Goal: Information Seeking & Learning: Find specific fact

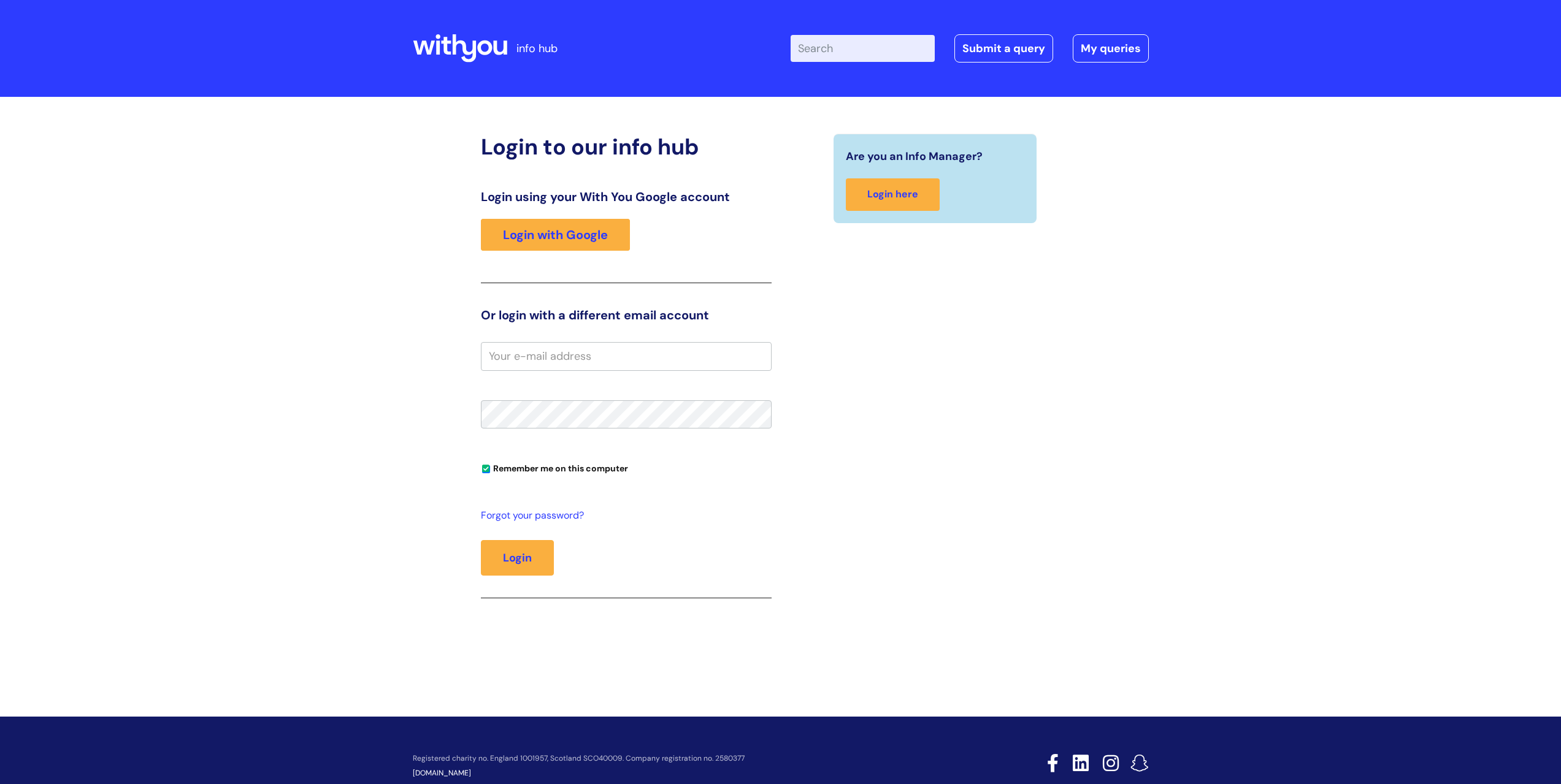
click at [833, 54] on input "Enter your search term here..." at bounding box center [863, 48] width 144 height 27
click at [828, 48] on input "conldicott guardian" at bounding box center [863, 48] width 144 height 27
type input "coldicott guardian"
click button "Search" at bounding box center [0, 0] width 0 height 0
click at [515, 551] on button "Login" at bounding box center [517, 557] width 73 height 35
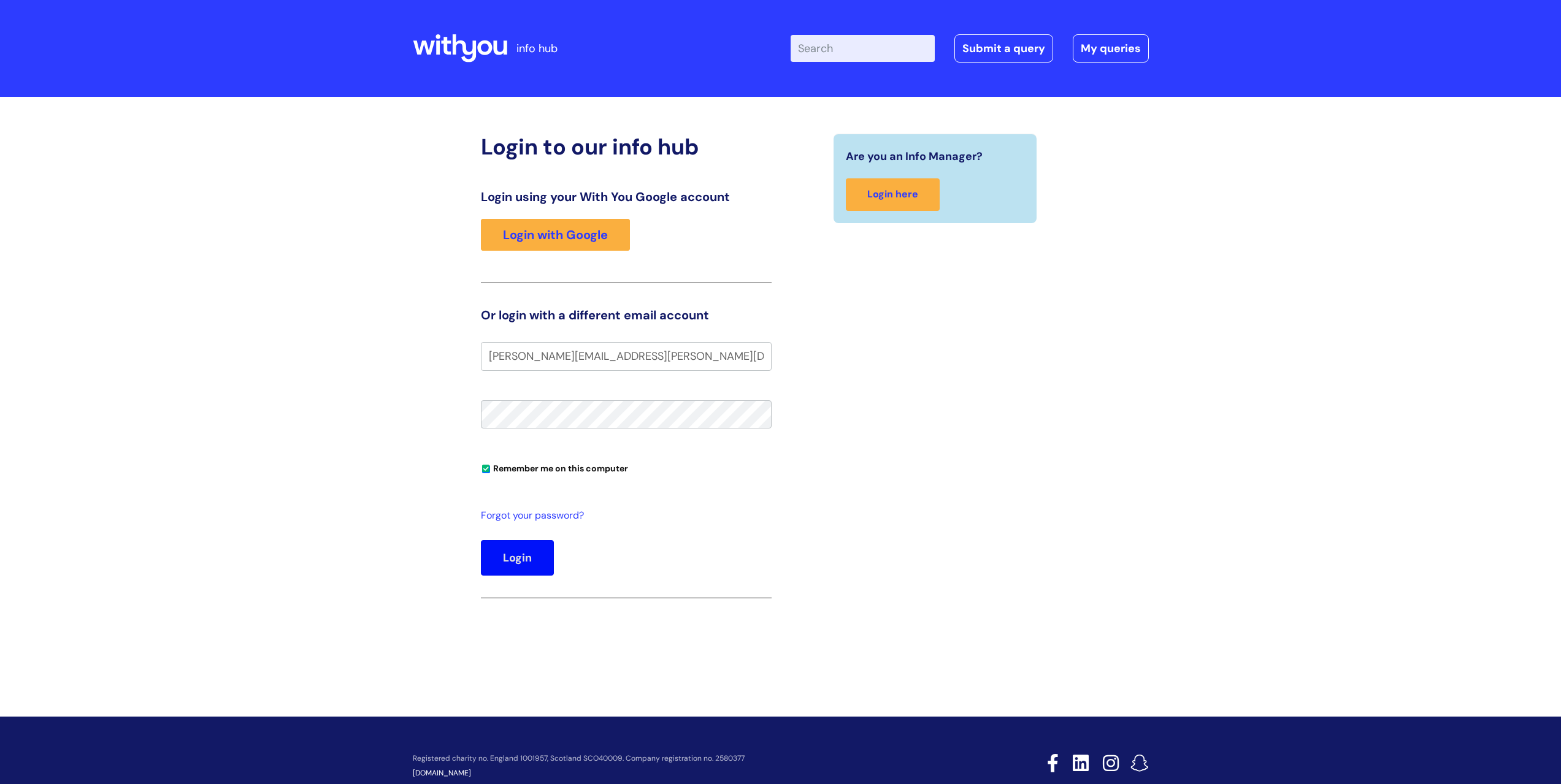
type input "cheryl.hudson@wearewithyou.org.uk"
click at [481, 540] on button "Login" at bounding box center [517, 557] width 73 height 35
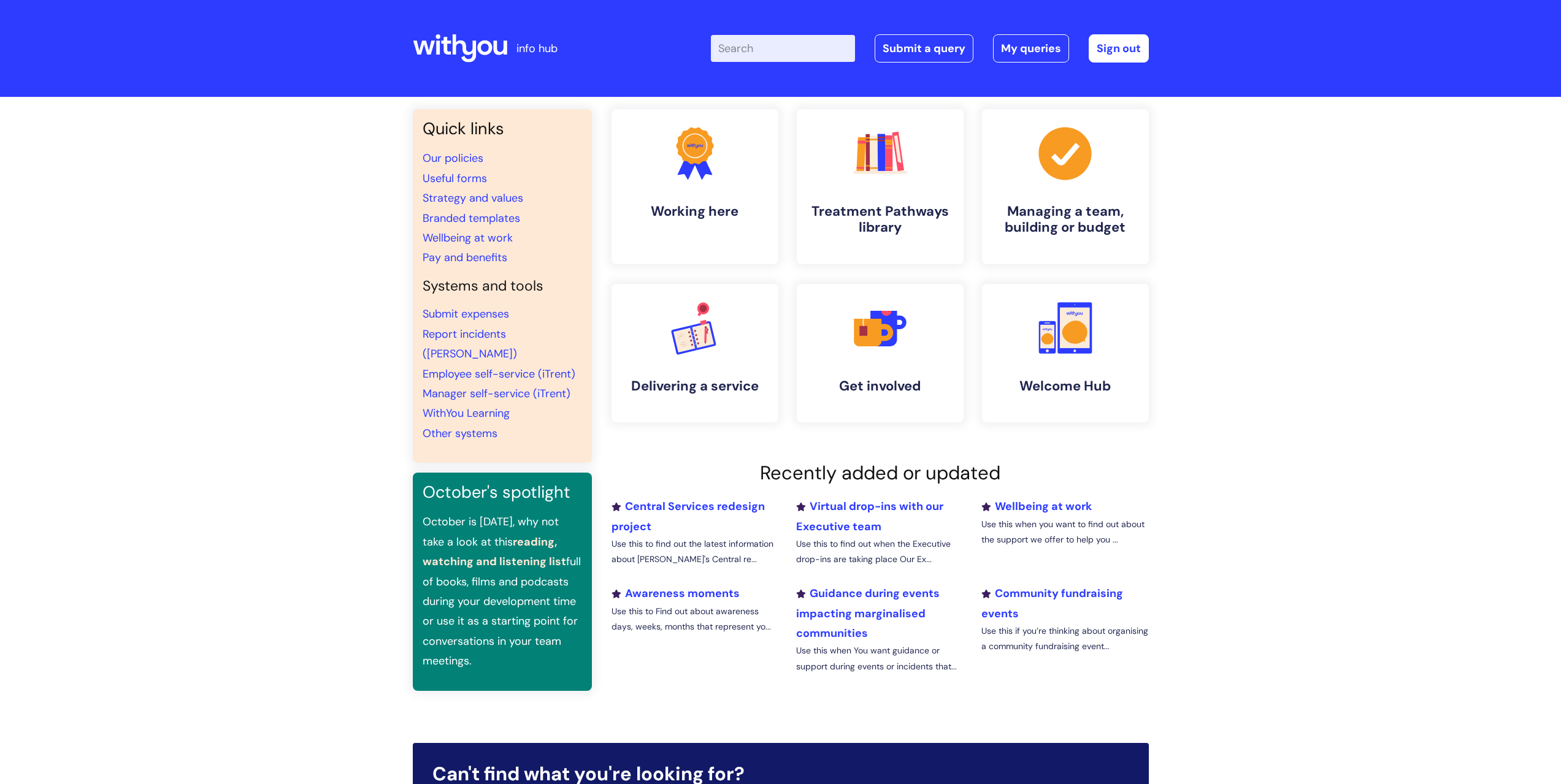
click at [749, 54] on input "Enter your search term here..." at bounding box center [783, 48] width 144 height 27
click at [741, 49] on input "coldicott" at bounding box center [783, 48] width 144 height 27
click at [786, 50] on input "caldicott" at bounding box center [783, 48] width 144 height 27
type input "caldicott"
click button "Search" at bounding box center [0, 0] width 0 height 0
